Goal: Task Accomplishment & Management: Use online tool/utility

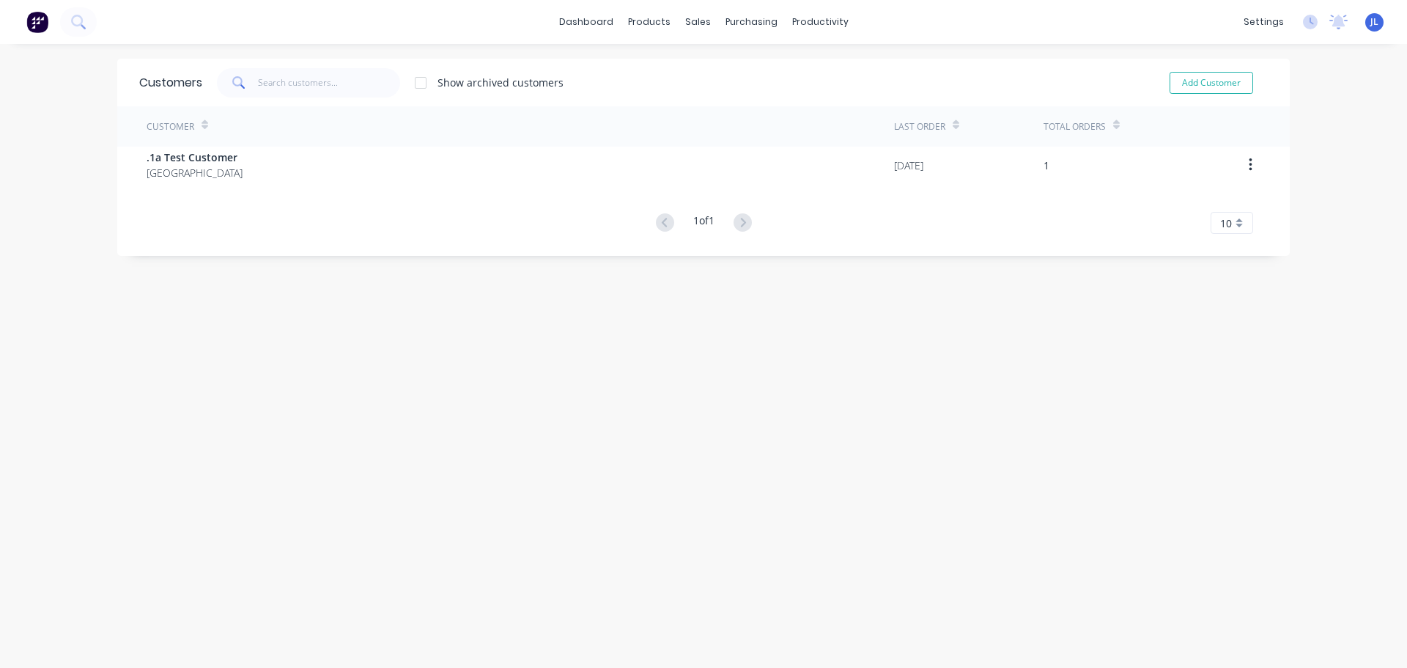
click at [451, 399] on div "Customers Show archived customers Add Customer Customer Last Order Total Orders…" at bounding box center [703, 371] width 1173 height 624
click at [712, 98] on link "Customers" at bounding box center [770, 99] width 194 height 29
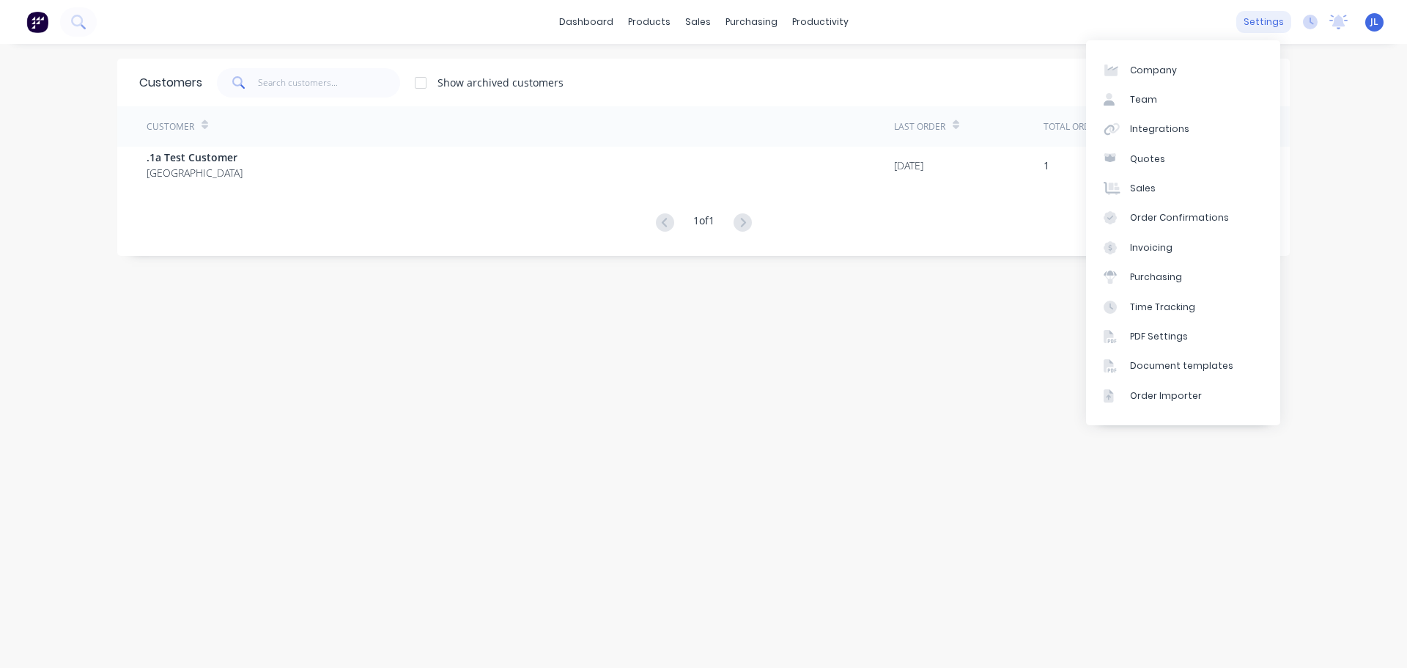
click at [1236, 15] on div "settings" at bounding box center [1263, 22] width 55 height 22
click at [1158, 130] on div "Integrations" at bounding box center [1159, 128] width 59 height 13
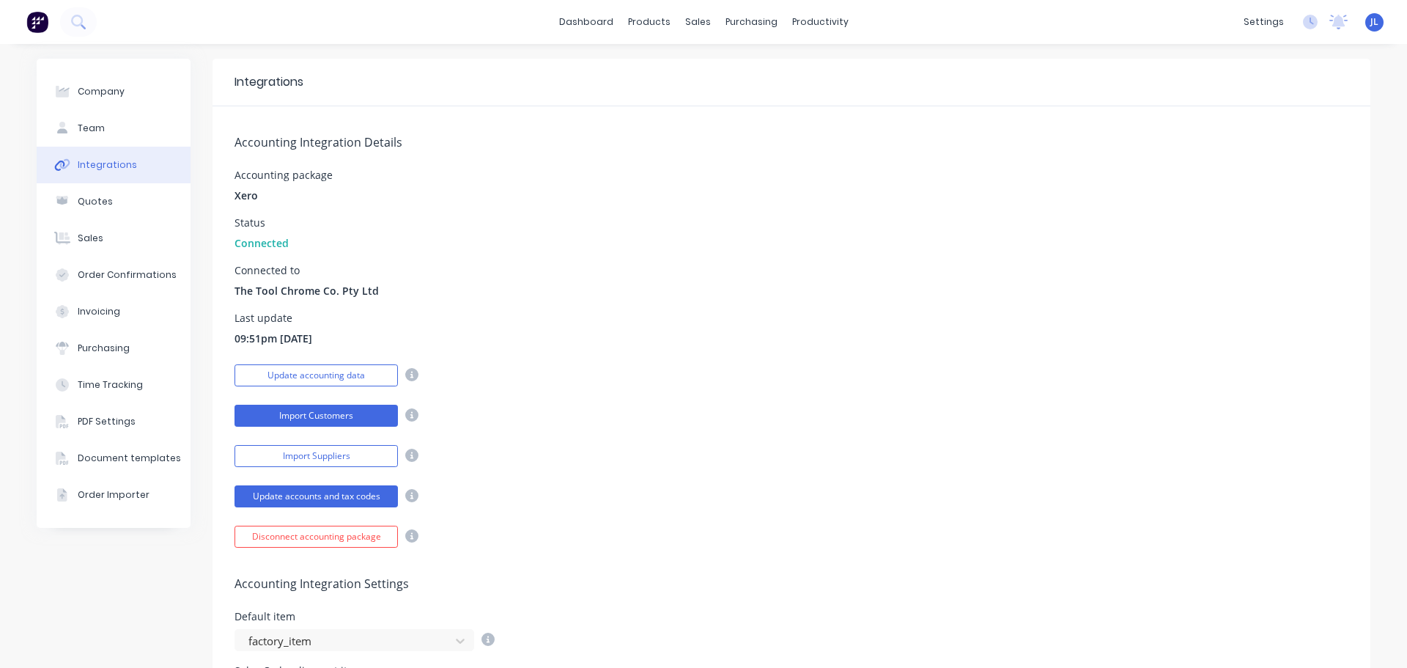
click at [336, 417] on button "Import Customers" at bounding box center [316, 416] width 163 height 22
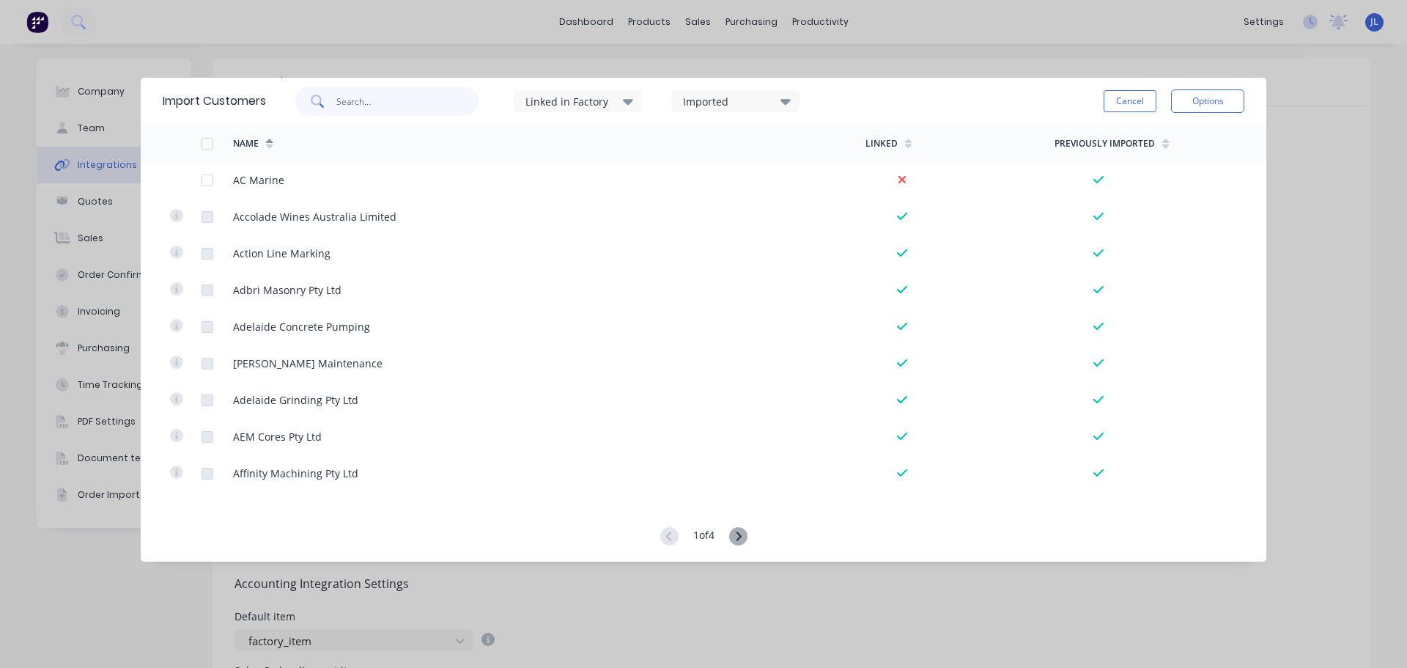
click at [371, 103] on input "text" at bounding box center [407, 100] width 143 height 29
type input "butter"
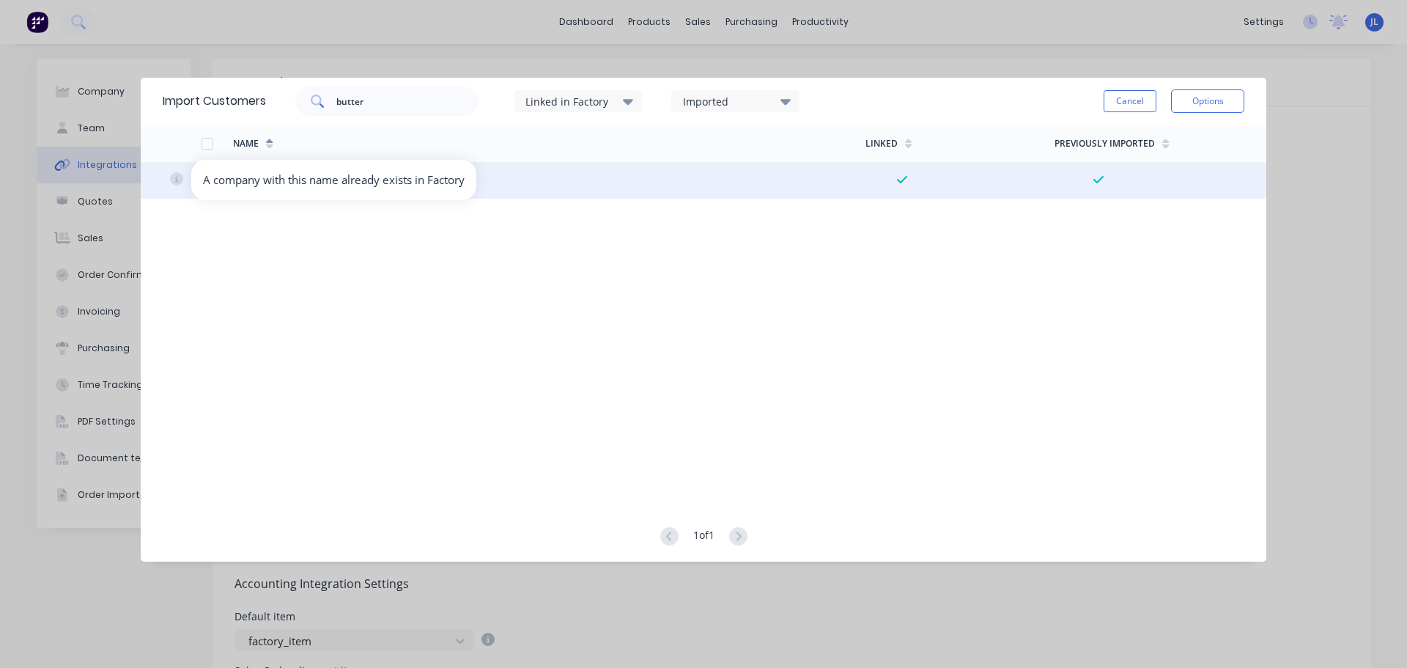
click at [176, 179] on icon at bounding box center [177, 179] width 4 height 7
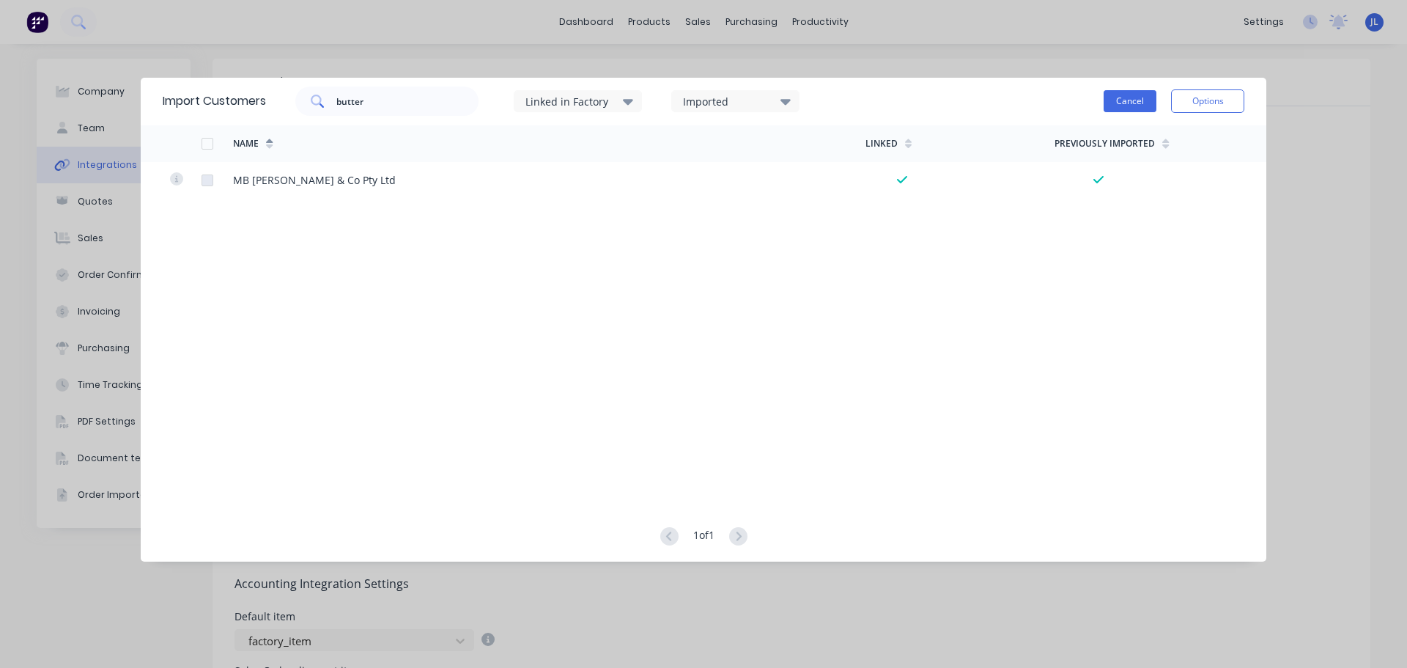
click at [1126, 103] on button "Cancel" at bounding box center [1130, 101] width 53 height 22
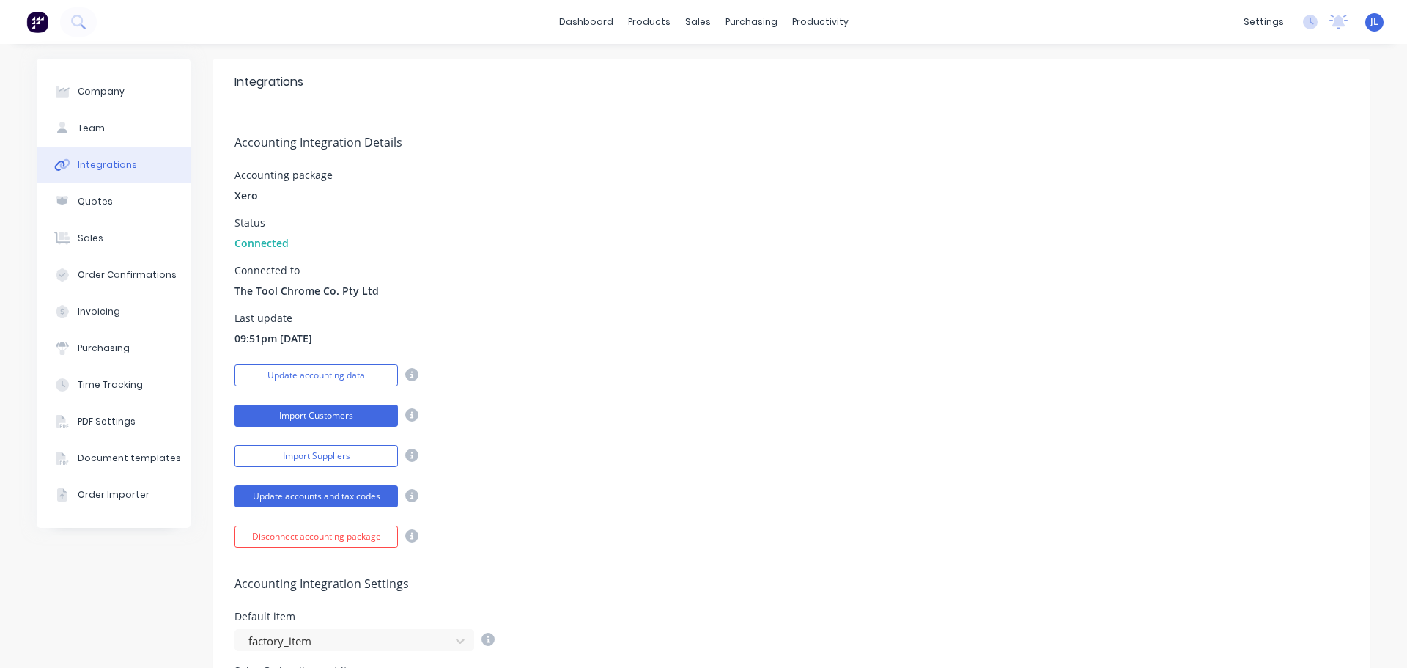
click at [325, 420] on button "Import Customers" at bounding box center [316, 416] width 163 height 22
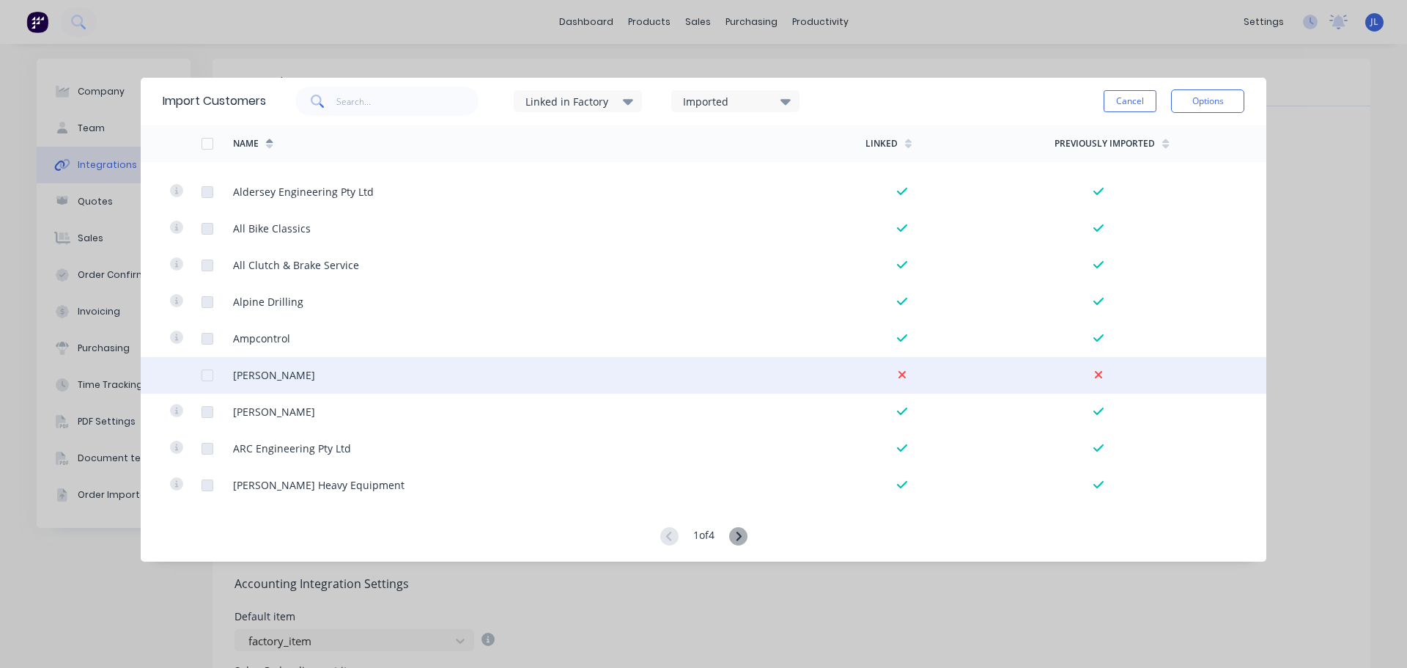
scroll to position [440, 0]
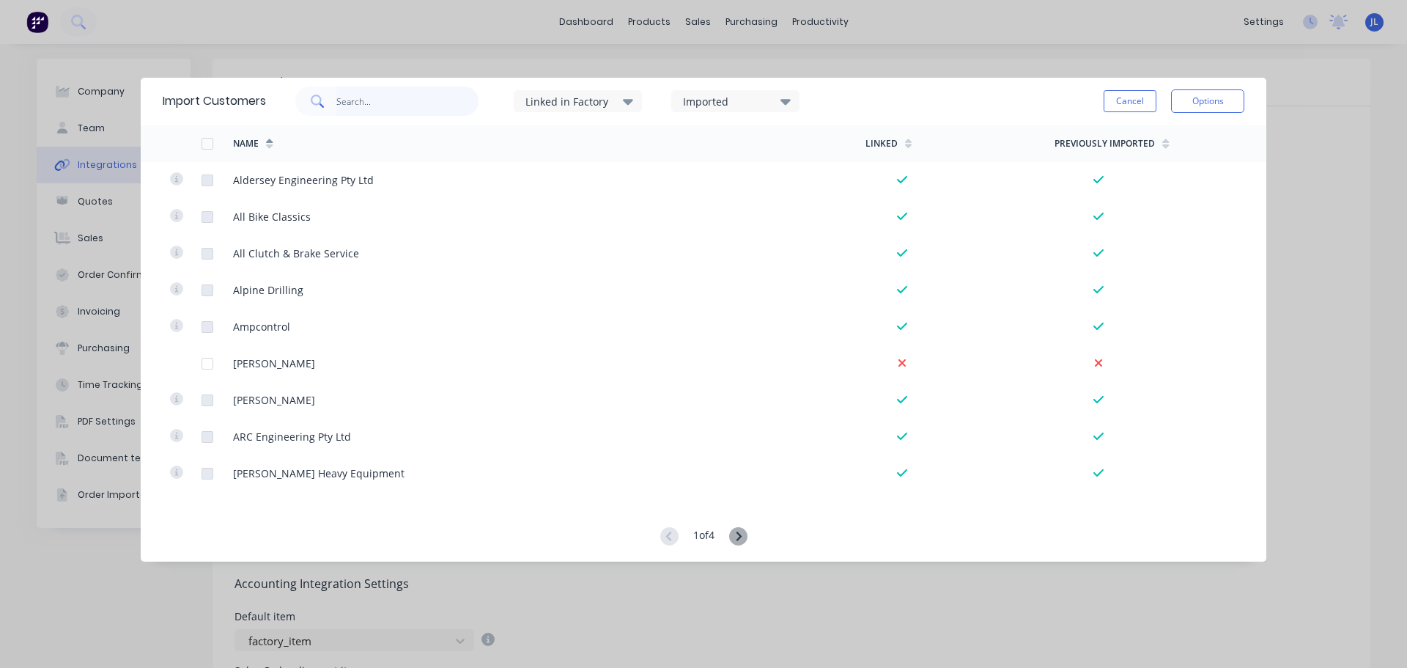
click at [367, 103] on input "text" at bounding box center [407, 100] width 143 height 29
type input "butter"
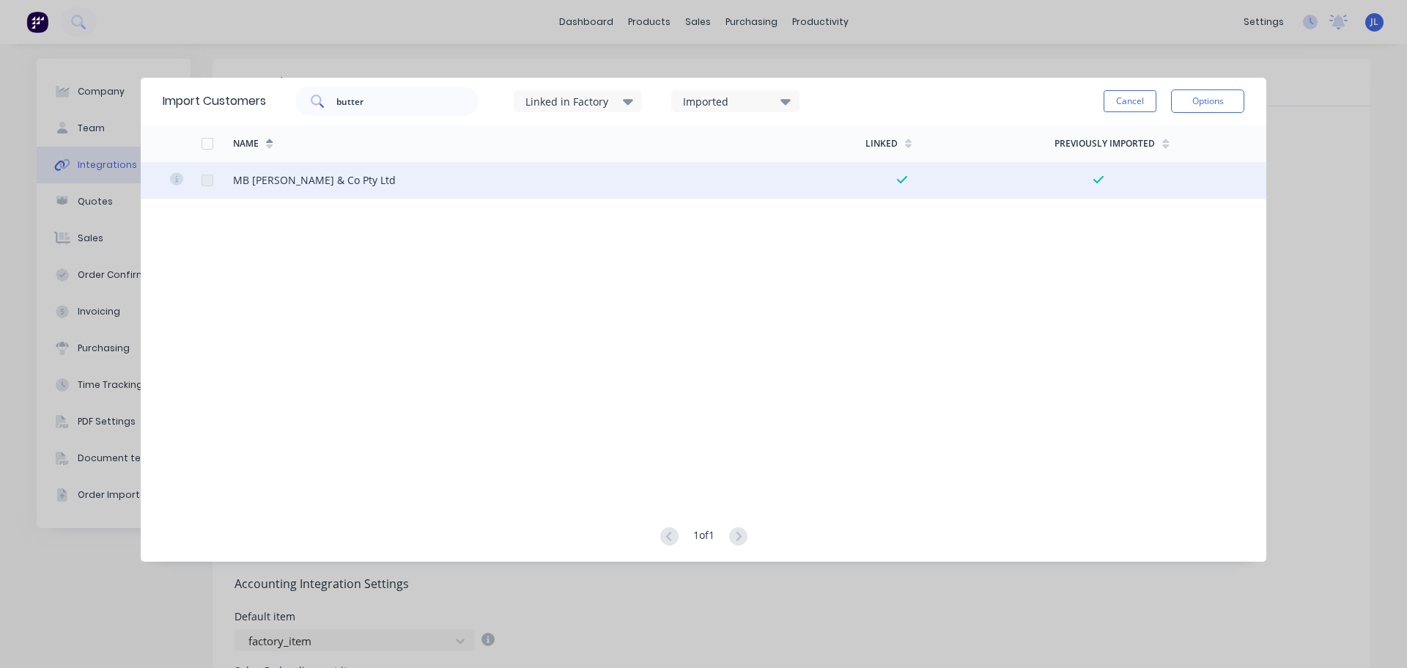
click at [202, 182] on div at bounding box center [207, 180] width 29 height 29
click at [206, 181] on div at bounding box center [207, 180] width 29 height 29
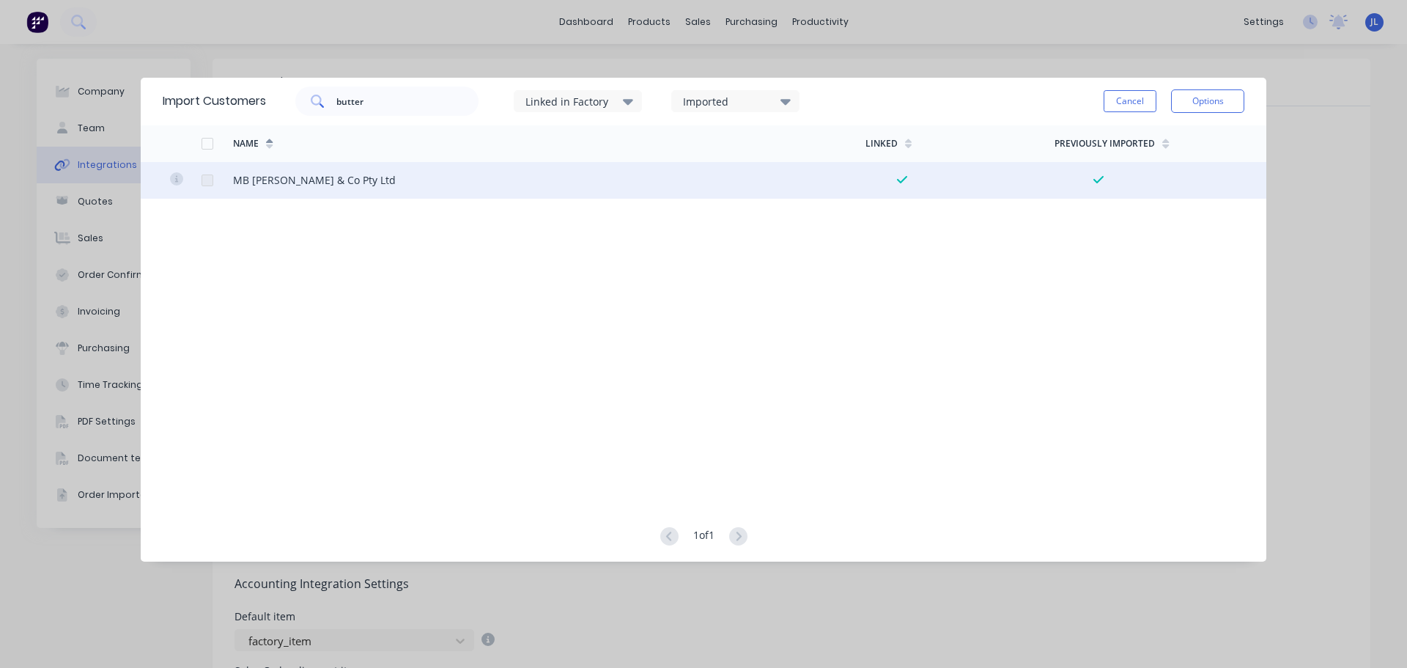
click at [206, 181] on div at bounding box center [207, 180] width 29 height 29
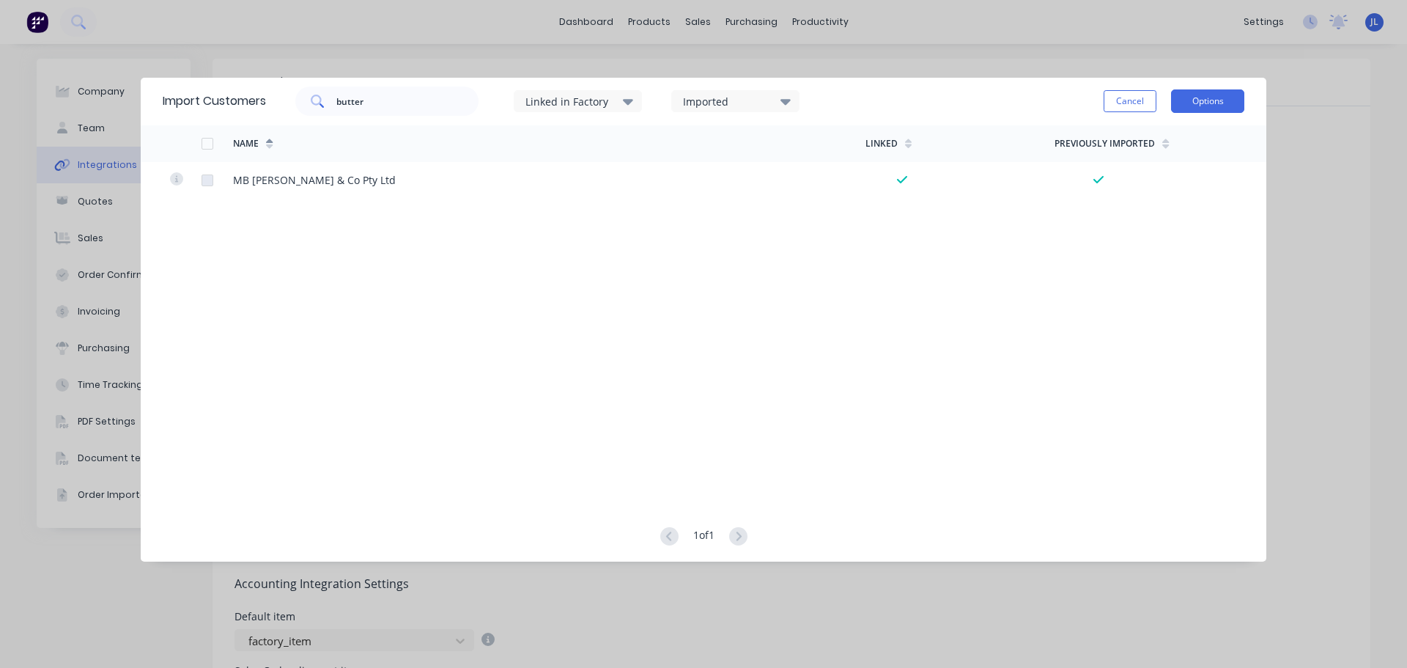
click at [1192, 100] on button "Options" at bounding box center [1207, 100] width 73 height 23
click at [381, 209] on div "Name Linked Previously Imported MB [PERSON_NAME] & Co Pty Ltd" at bounding box center [704, 311] width 1126 height 372
click at [1125, 100] on button "Cancel" at bounding box center [1130, 101] width 53 height 22
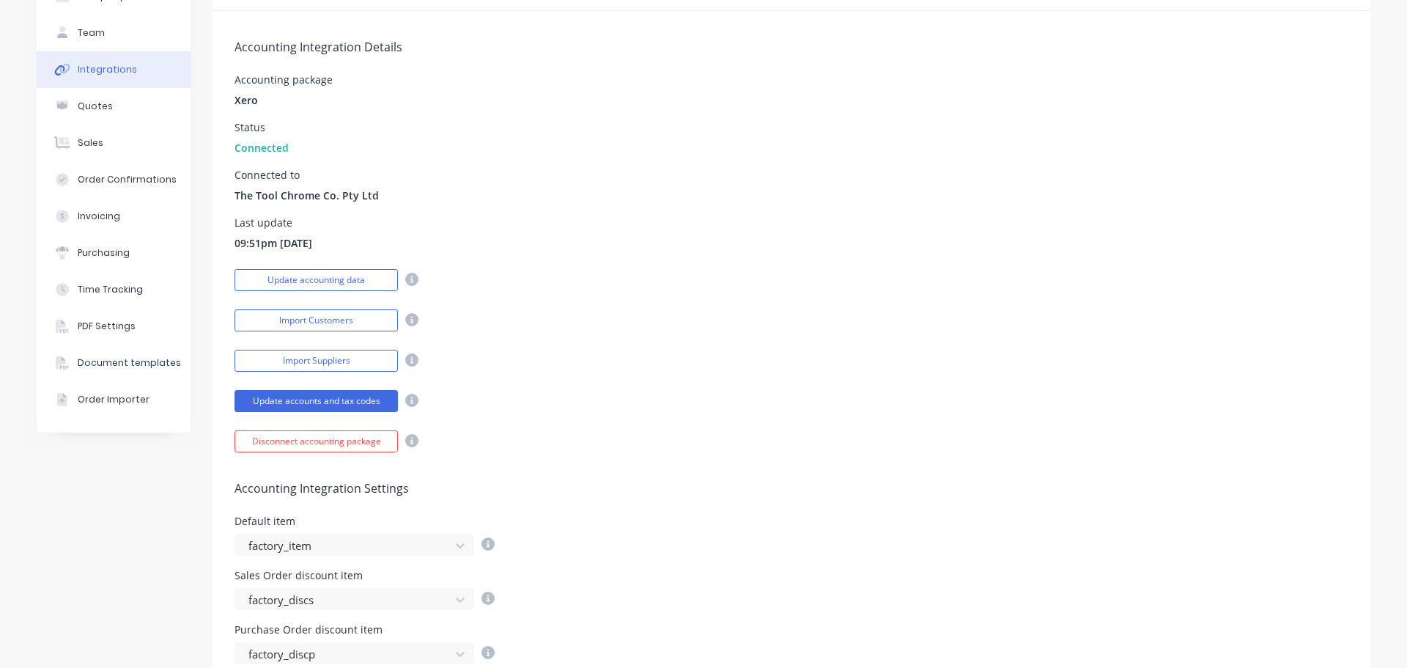
scroll to position [0, 0]
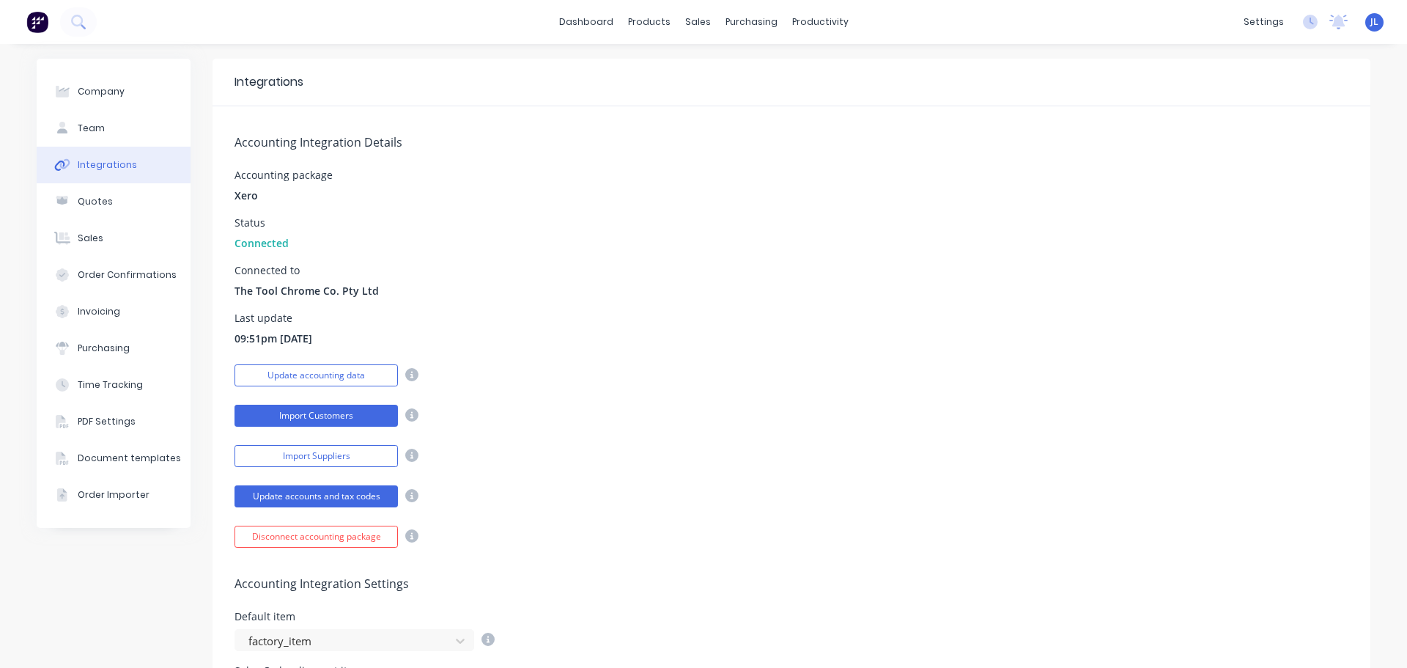
click at [356, 413] on button "Import Customers" at bounding box center [316, 416] width 163 height 22
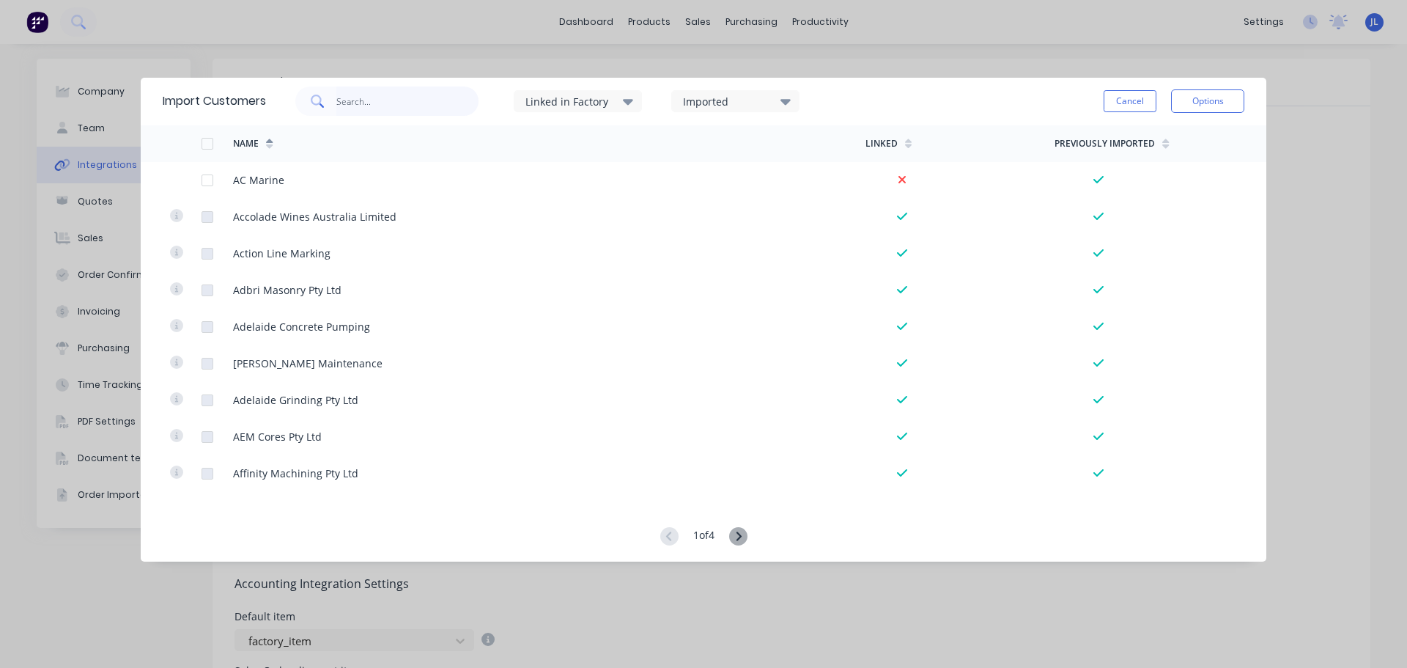
click at [371, 103] on input "text" at bounding box center [407, 100] width 143 height 29
type input "butter"
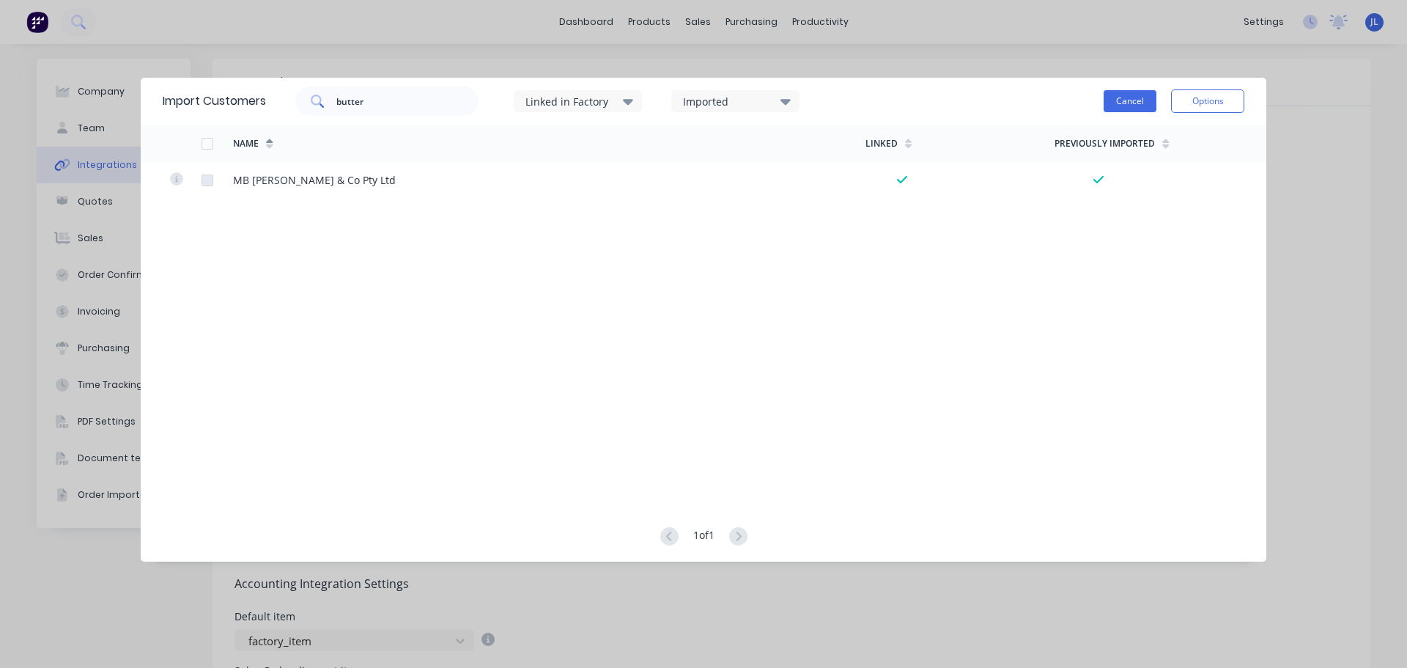
click at [1114, 95] on button "Cancel" at bounding box center [1130, 101] width 53 height 22
